Goal: Task Accomplishment & Management: Manage account settings

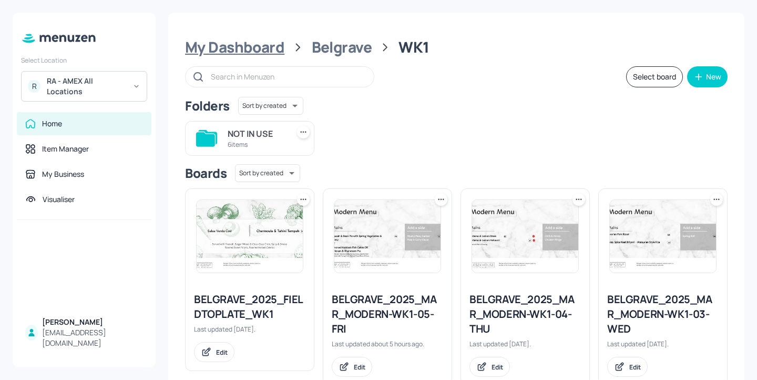
click at [270, 51] on div "My Dashboard" at bounding box center [234, 47] width 99 height 19
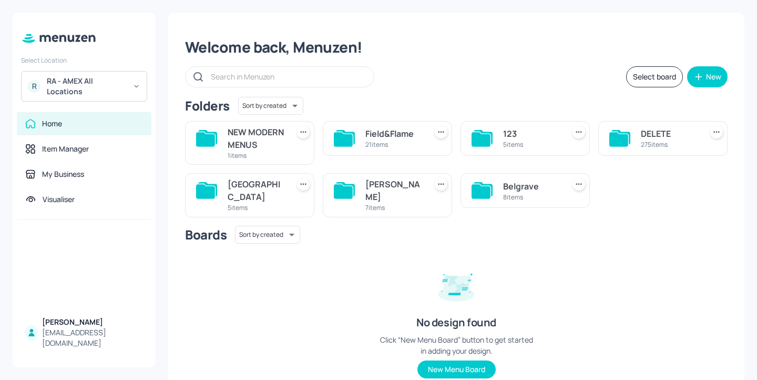
click at [405, 202] on div "[PERSON_NAME]" at bounding box center [393, 190] width 57 height 25
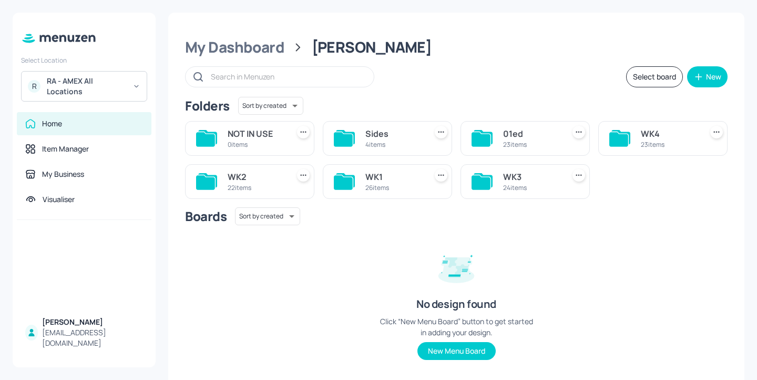
scroll to position [7, 0]
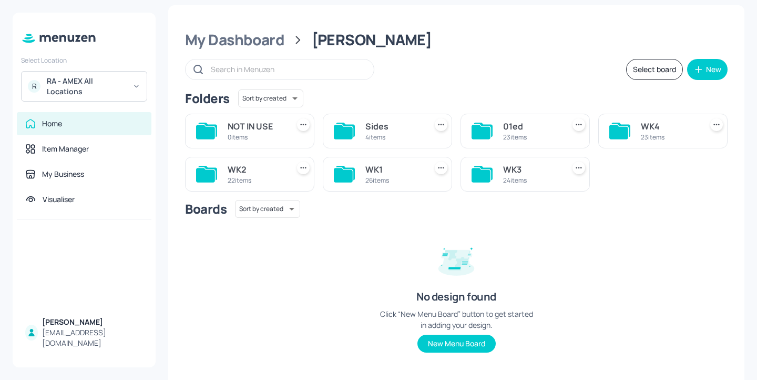
click at [389, 172] on div "WK1" at bounding box center [393, 169] width 57 height 13
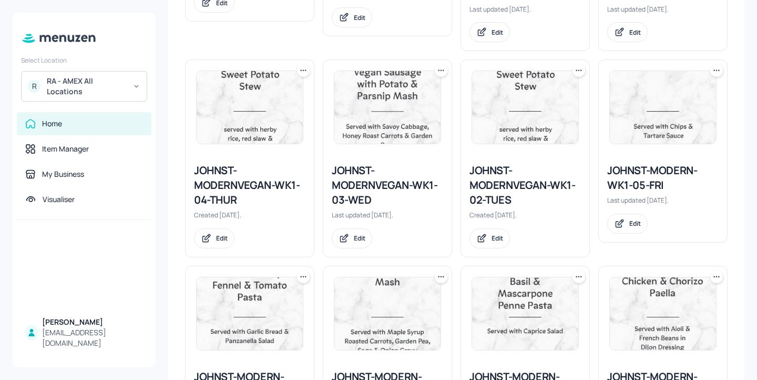
scroll to position [1072, 0]
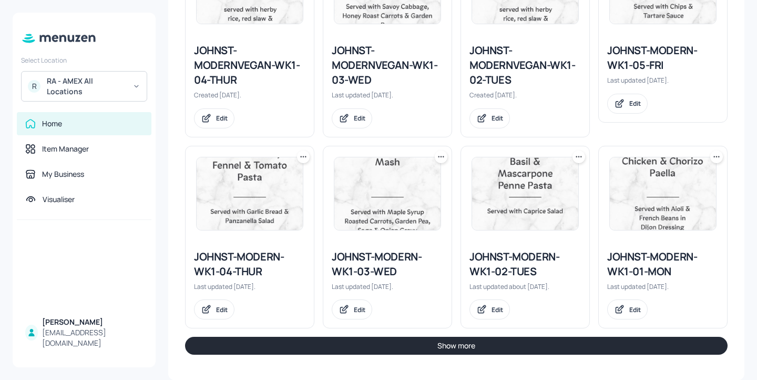
click at [440, 341] on button "Show more" at bounding box center [456, 346] width 543 height 18
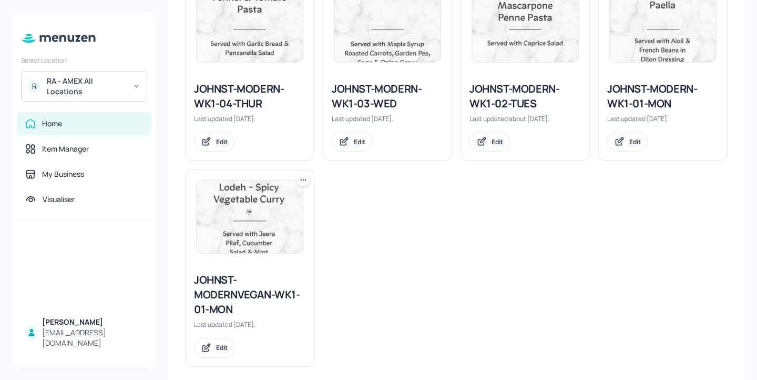
scroll to position [1223, 0]
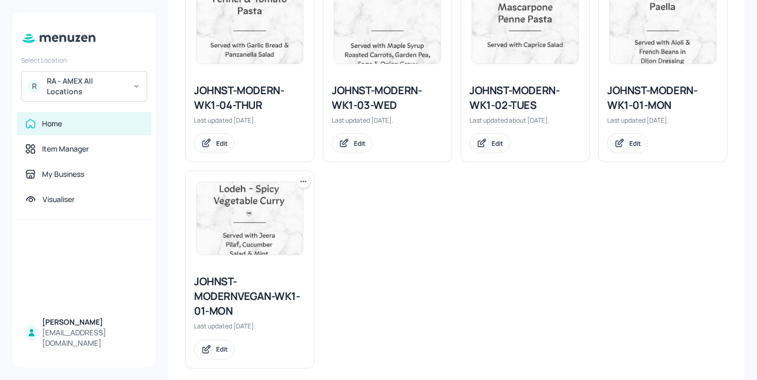
click at [651, 106] on div "JOHNST-MODERN-WK1-01-MON" at bounding box center [662, 97] width 111 height 29
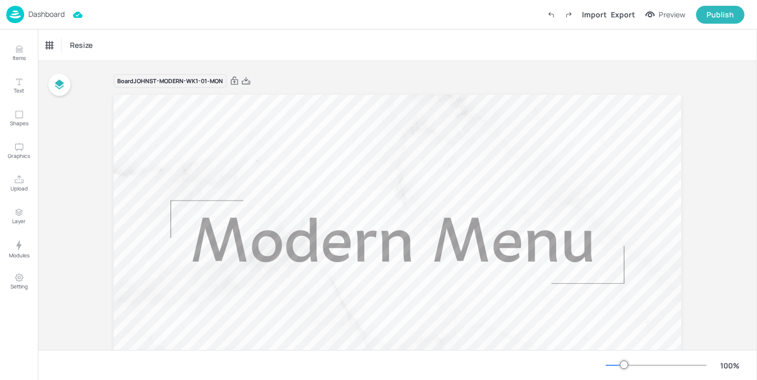
click at [54, 8] on div "Dashboard" at bounding box center [35, 14] width 58 height 17
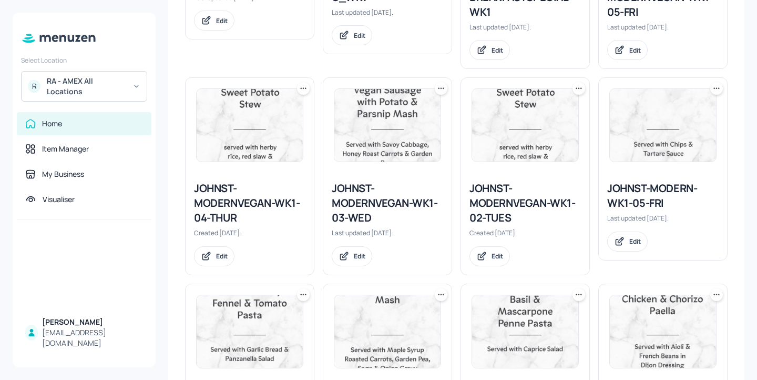
scroll to position [898, 0]
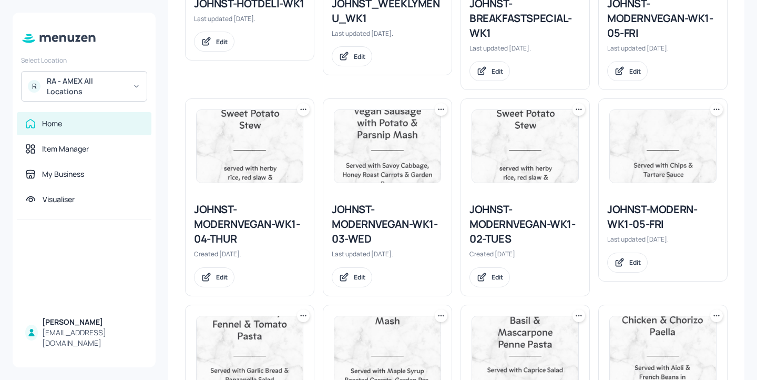
click at [644, 40] on div "JOHNST-MODERNVEGAN-WK1-05-FRI" at bounding box center [662, 18] width 111 height 44
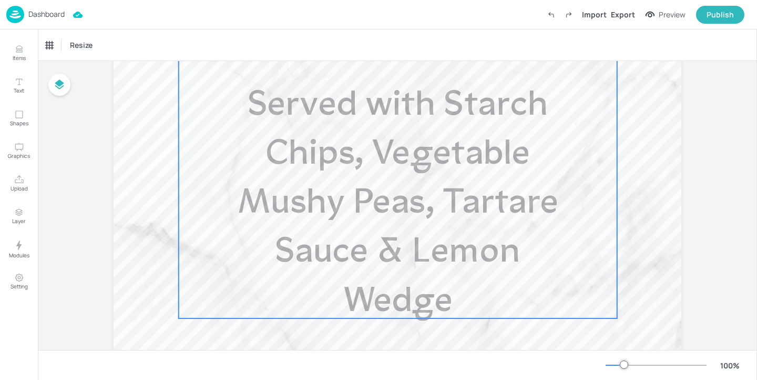
scroll to position [598, 0]
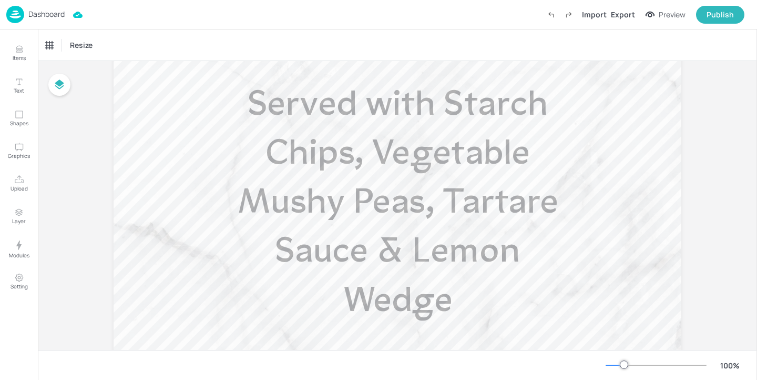
click at [50, 25] on div "Dashboard Import Export Preview Publish" at bounding box center [375, 14] width 738 height 29
click at [50, 11] on p "Dashboard" at bounding box center [46, 14] width 36 height 7
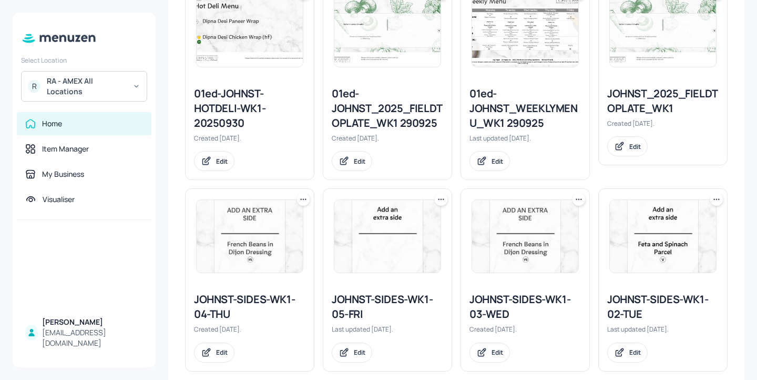
scroll to position [359, 0]
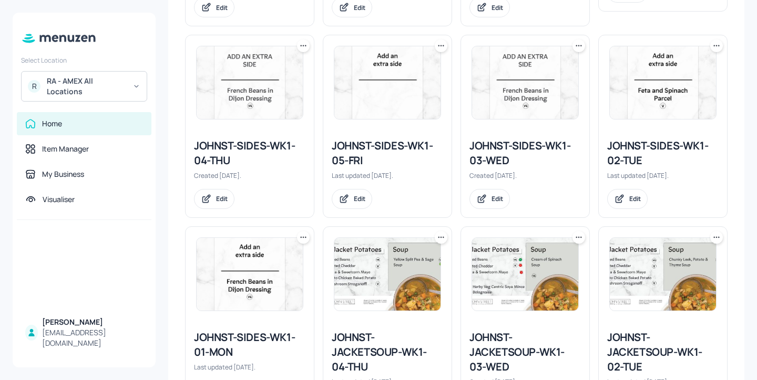
click at [380, 162] on div "JOHNST-SIDES-WK1-05-FRI" at bounding box center [387, 152] width 111 height 29
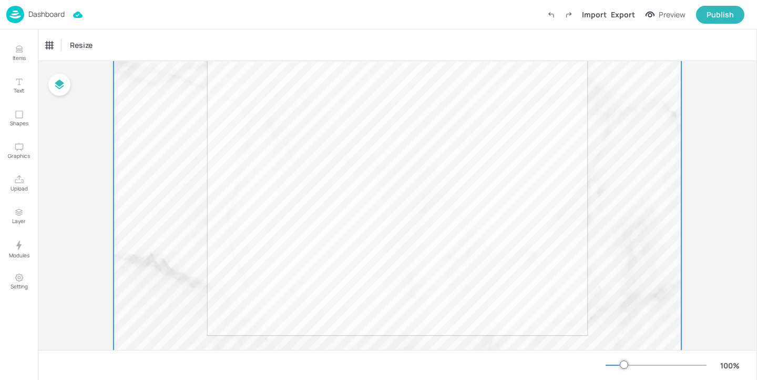
scroll to position [576, 0]
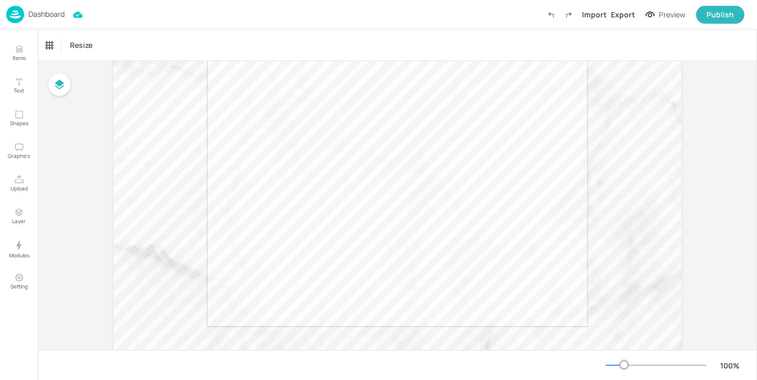
click at [54, 20] on div "Dashboard" at bounding box center [35, 14] width 58 height 17
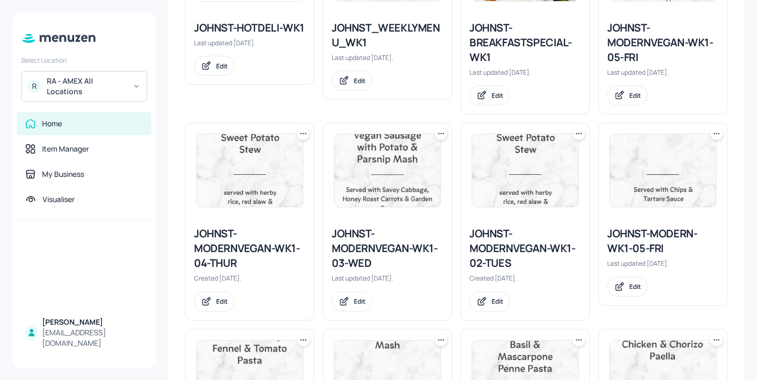
scroll to position [881, 0]
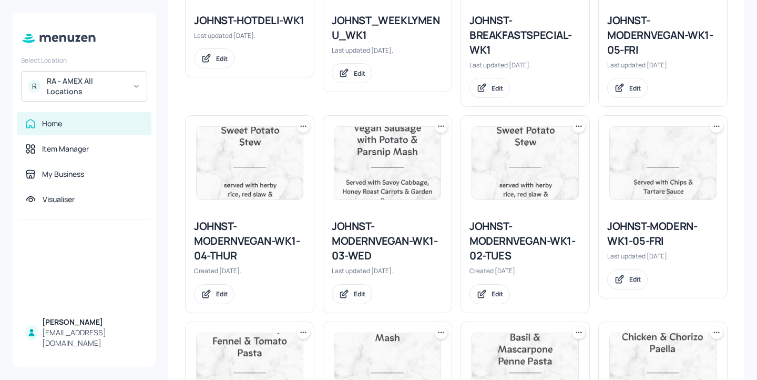
click at [636, 248] on div "JOHNST-MODERN-WK1-05-FRI" at bounding box center [662, 233] width 111 height 29
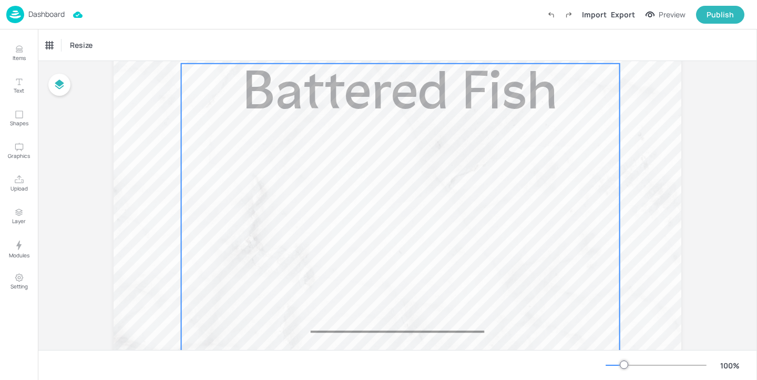
click at [308, 196] on div "Battered Fish Served with Chips, mushy peas, tartare sauce and lemon wedge" at bounding box center [400, 374] width 439 height 621
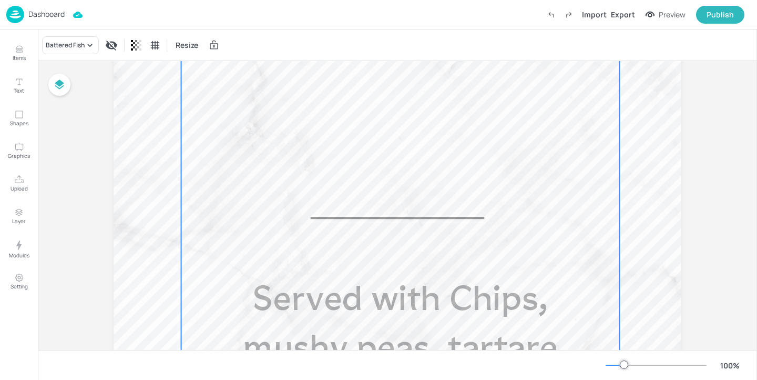
scroll to position [233, 0]
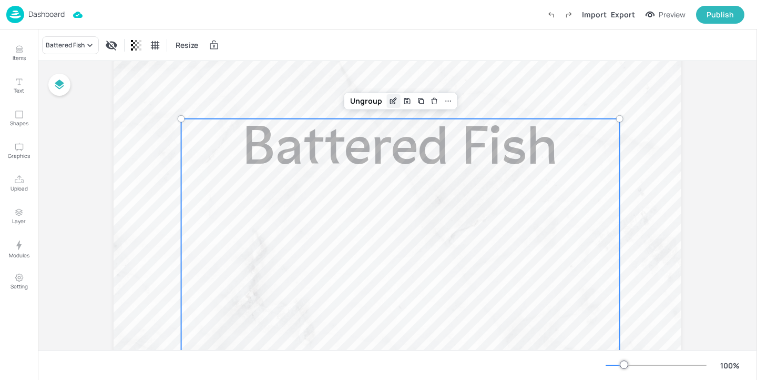
click at [391, 101] on icon "Edit Item" at bounding box center [393, 101] width 9 height 8
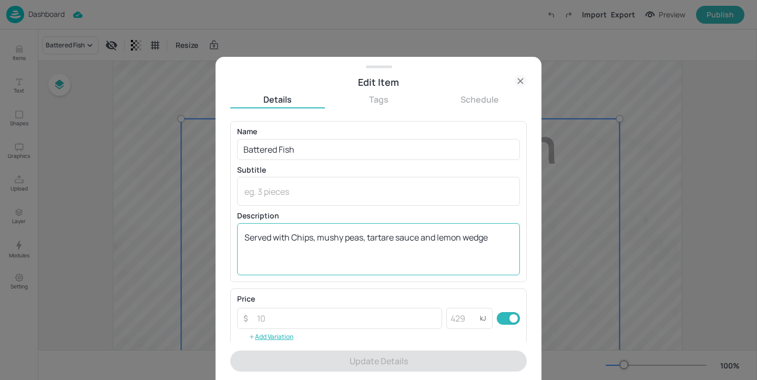
click at [321, 239] on textarea "Served with Chips, mushy peas, tartare sauce and lemon wedge" at bounding box center [379, 248] width 268 height 35
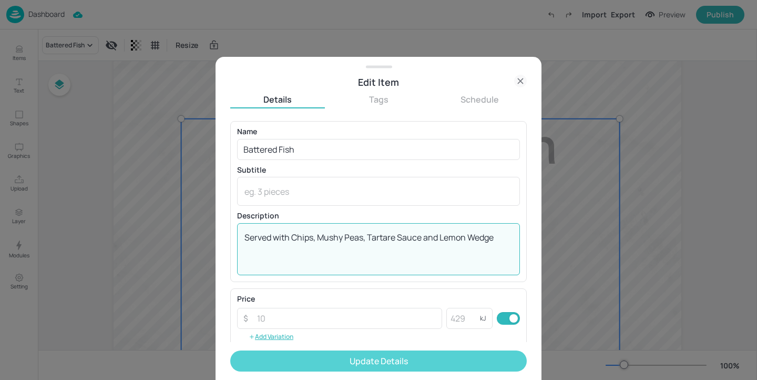
type textarea "Served with Chips, Mushy Peas, Tartare Sauce and Lemon Wedge"
click at [331, 362] on button "Update Details" at bounding box center [378, 360] width 297 height 21
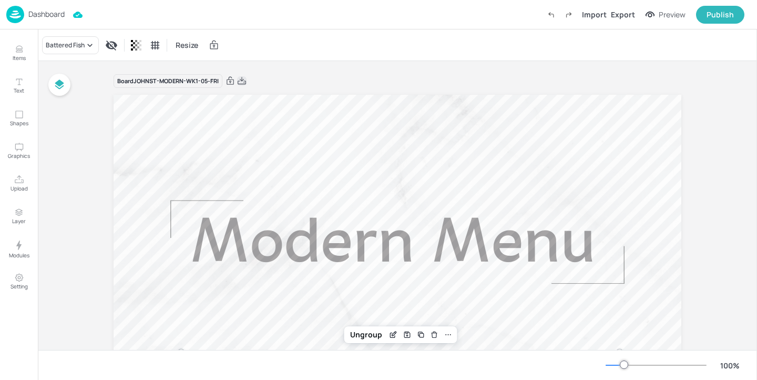
click at [243, 85] on icon at bounding box center [241, 81] width 9 height 11
